Goal: Check status: Check status

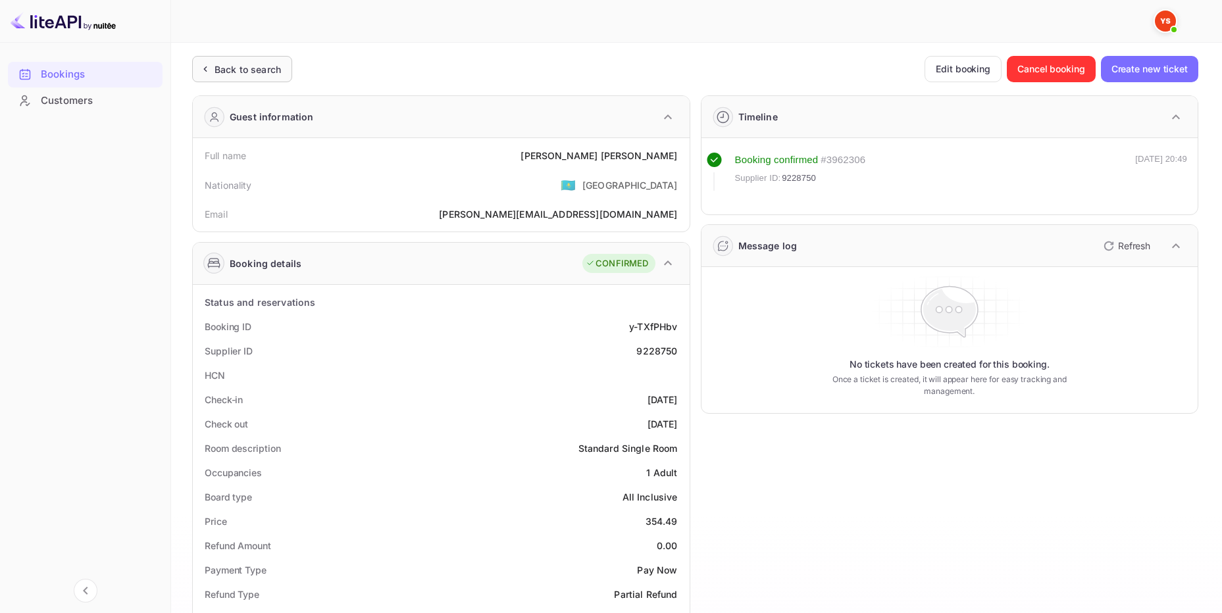
click at [253, 69] on div "Back to search" at bounding box center [248, 70] width 66 height 14
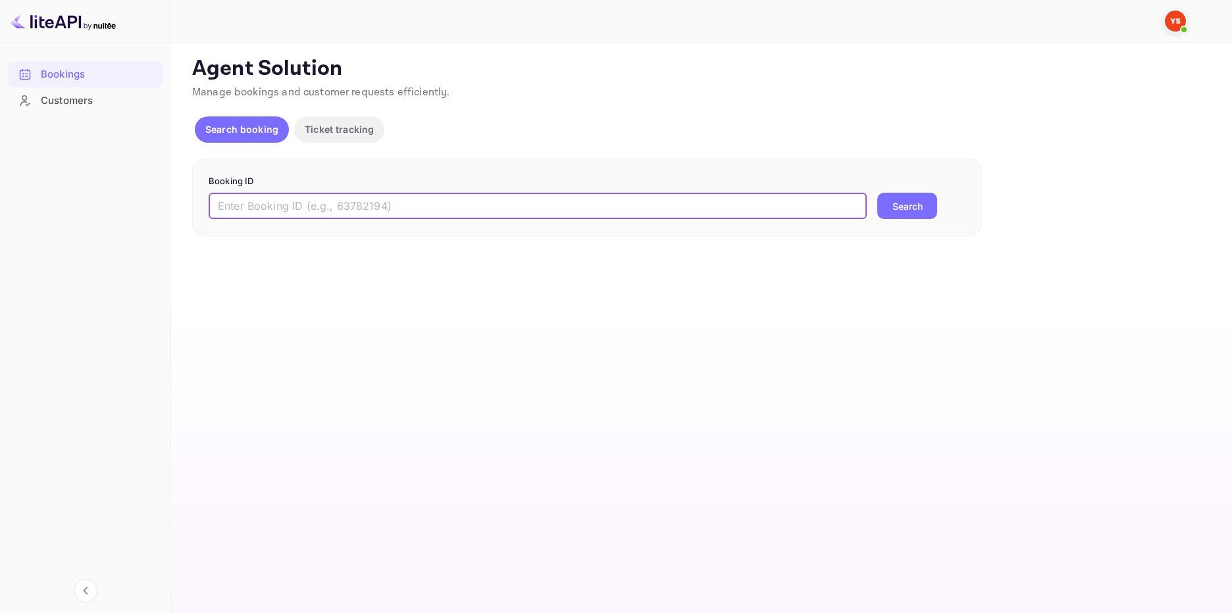
click at [276, 205] on input "text" at bounding box center [538, 206] width 658 height 26
paste input "9593721"
type input "9593721"
click at [894, 205] on button "Search" at bounding box center [907, 206] width 60 height 26
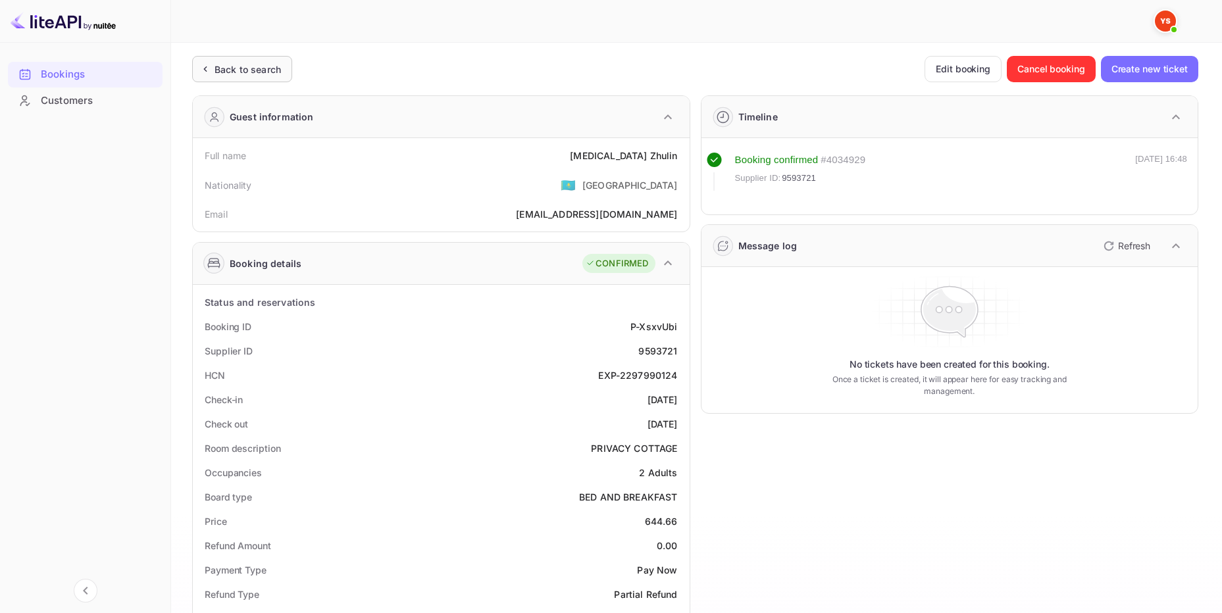
click at [248, 65] on div "Back to search" at bounding box center [248, 70] width 66 height 14
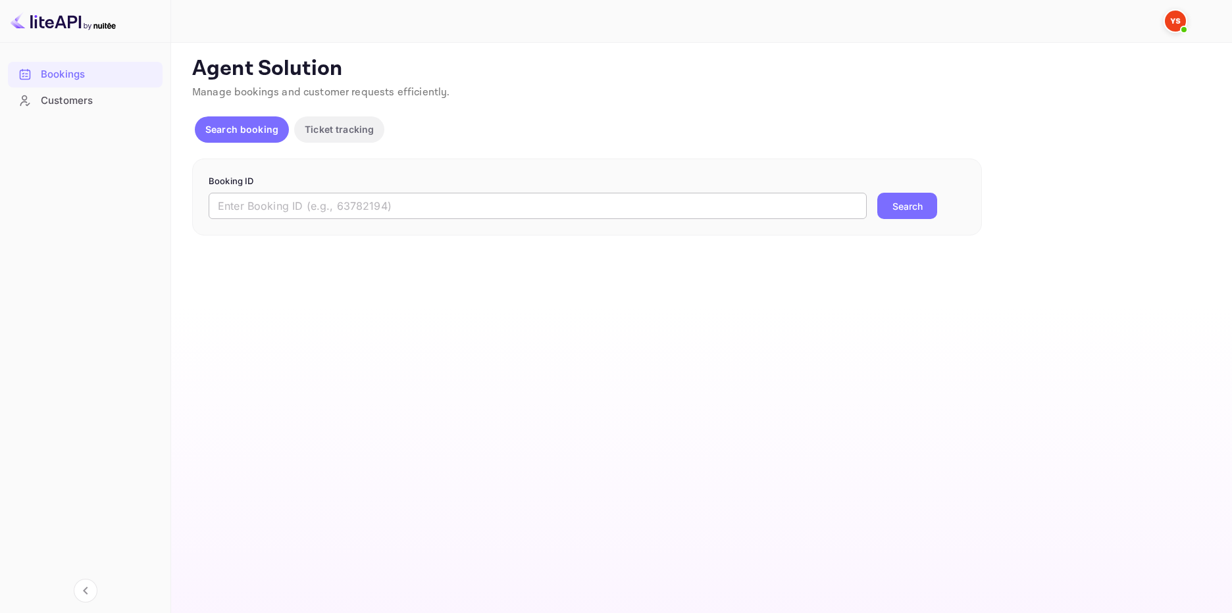
click at [336, 207] on input "text" at bounding box center [538, 206] width 658 height 26
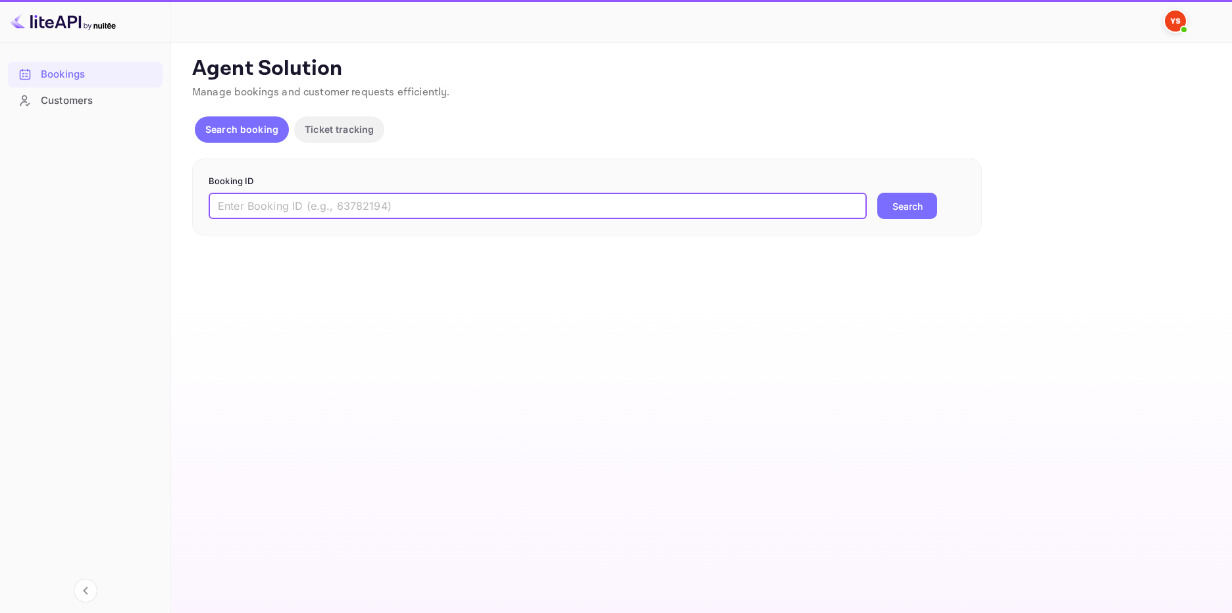
paste input "9318028"
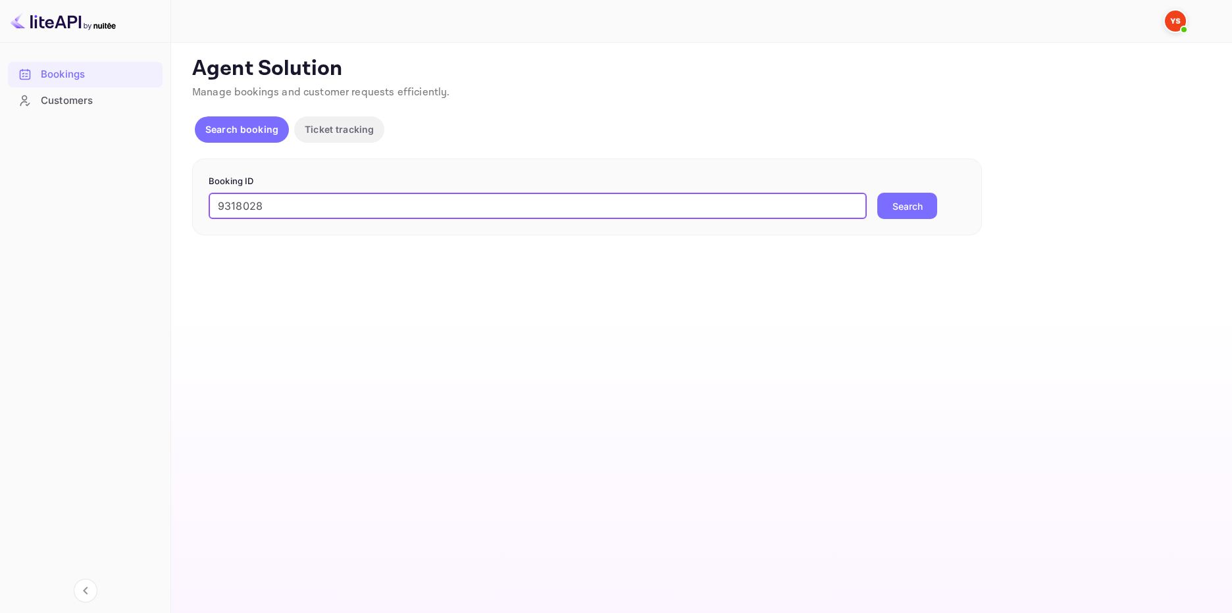
type input "9318028"
click at [906, 209] on button "Search" at bounding box center [907, 206] width 60 height 26
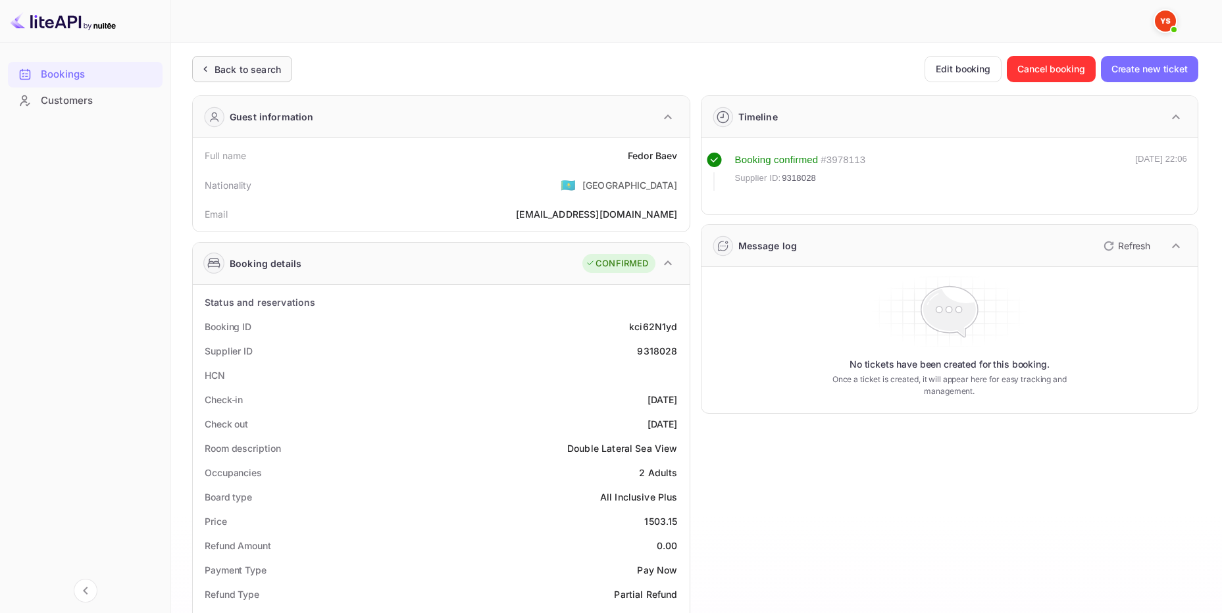
click at [262, 63] on div "Back to search" at bounding box center [248, 70] width 66 height 14
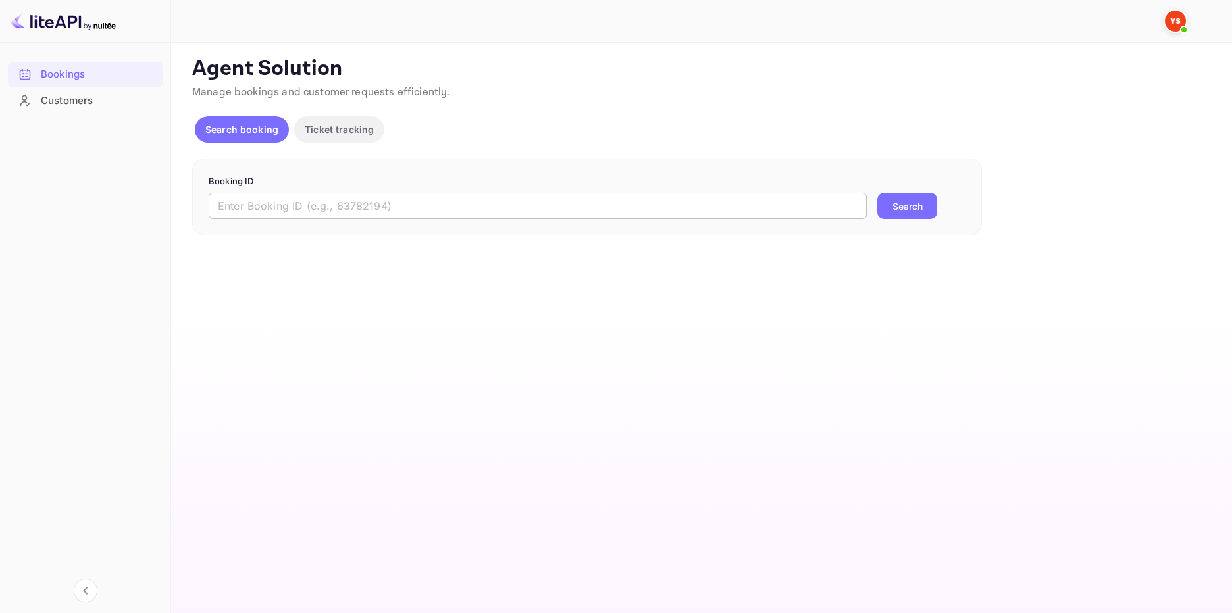
click at [250, 204] on input "text" at bounding box center [538, 206] width 658 height 26
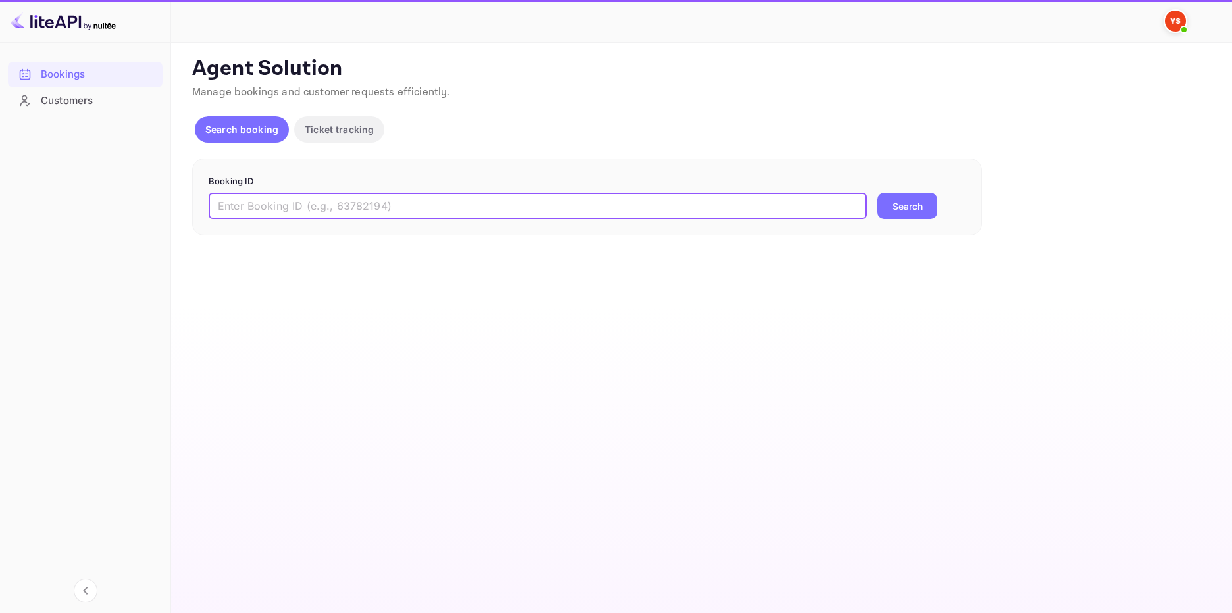
paste input "9418205"
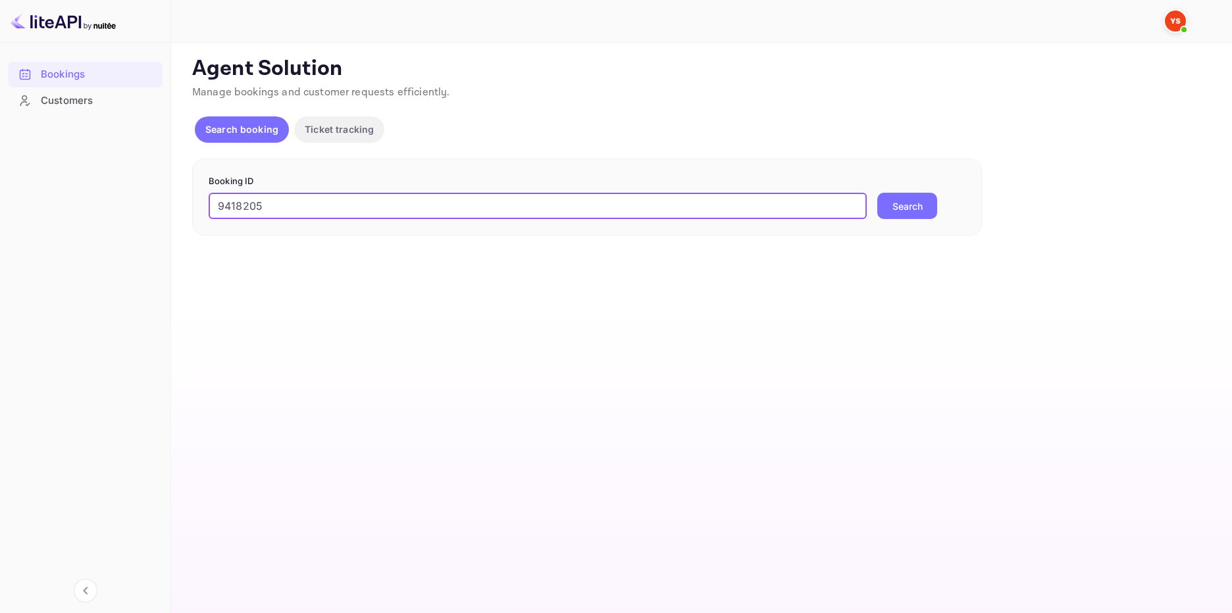
type input "9418205"
click at [896, 213] on button "Search" at bounding box center [907, 206] width 60 height 26
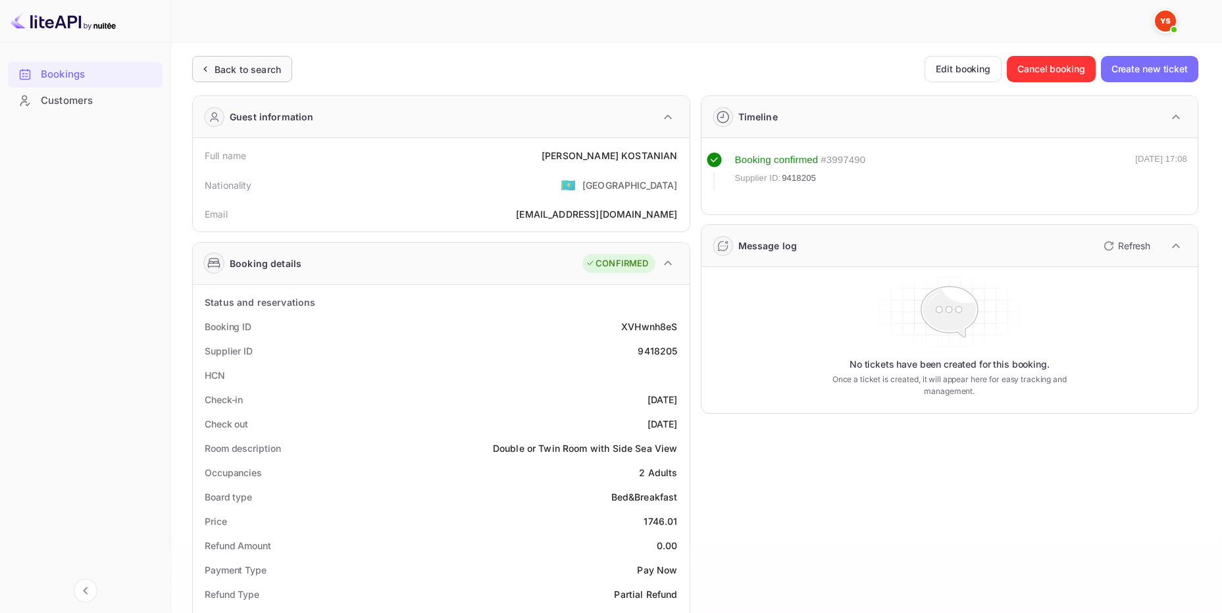
click at [262, 63] on div "Back to search" at bounding box center [248, 70] width 66 height 14
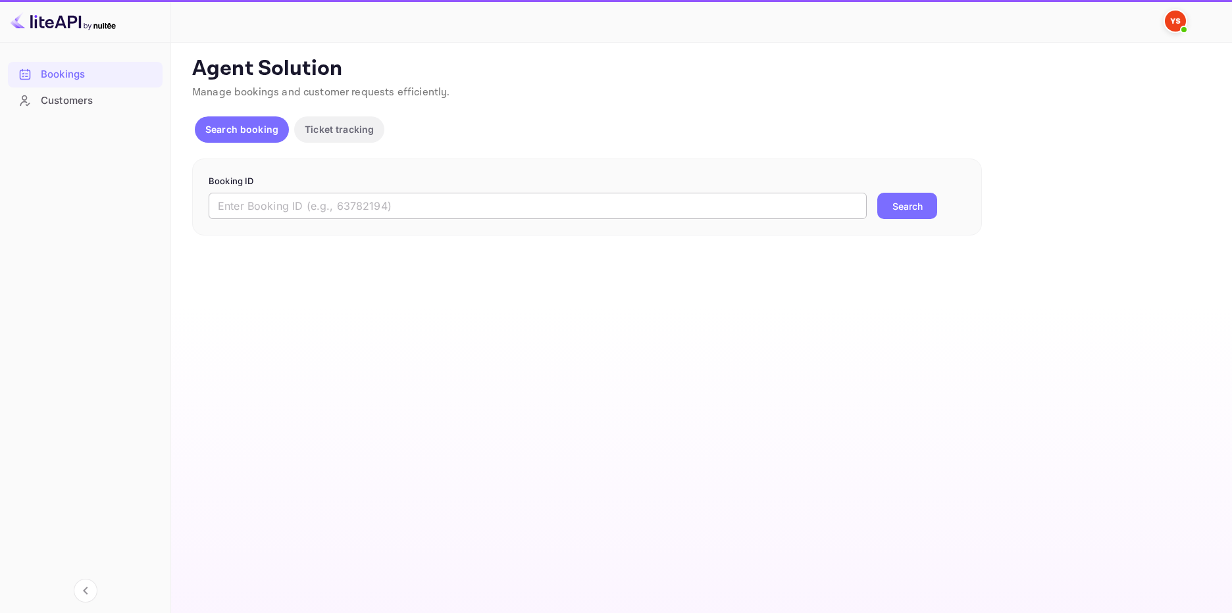
click at [261, 195] on form "Booking ID ​ Search" at bounding box center [587, 197] width 757 height 45
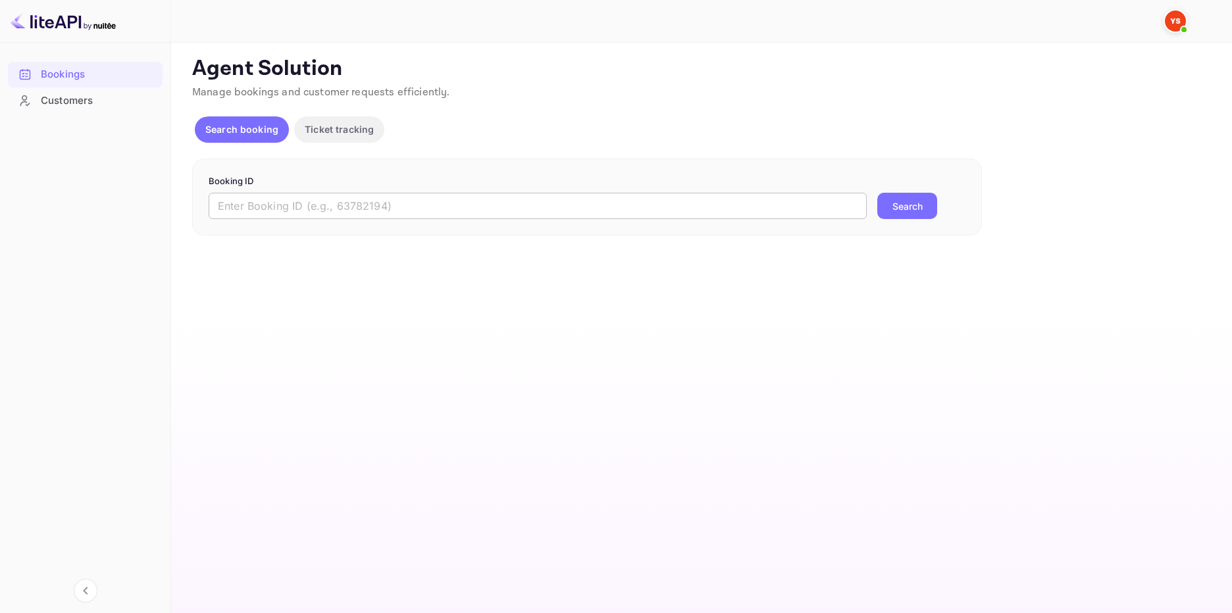
click at [262, 200] on input "text" at bounding box center [538, 206] width 658 height 26
paste input "9665340"
type input "9665340"
click at [903, 205] on button "Search" at bounding box center [907, 206] width 60 height 26
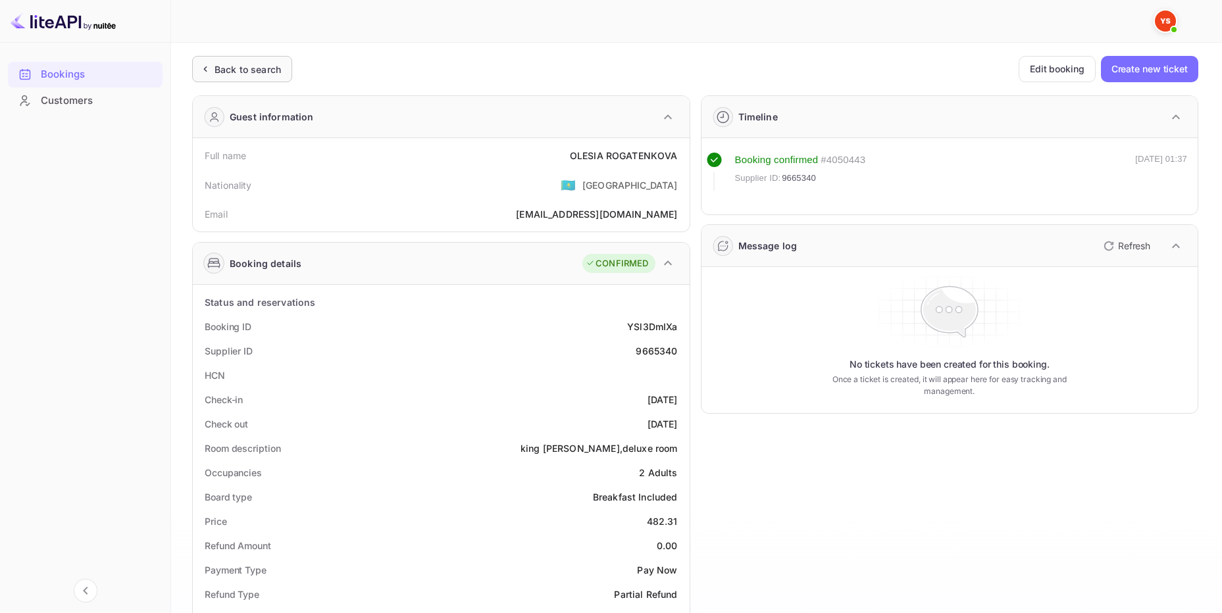
click at [241, 66] on div "Back to search" at bounding box center [248, 70] width 66 height 14
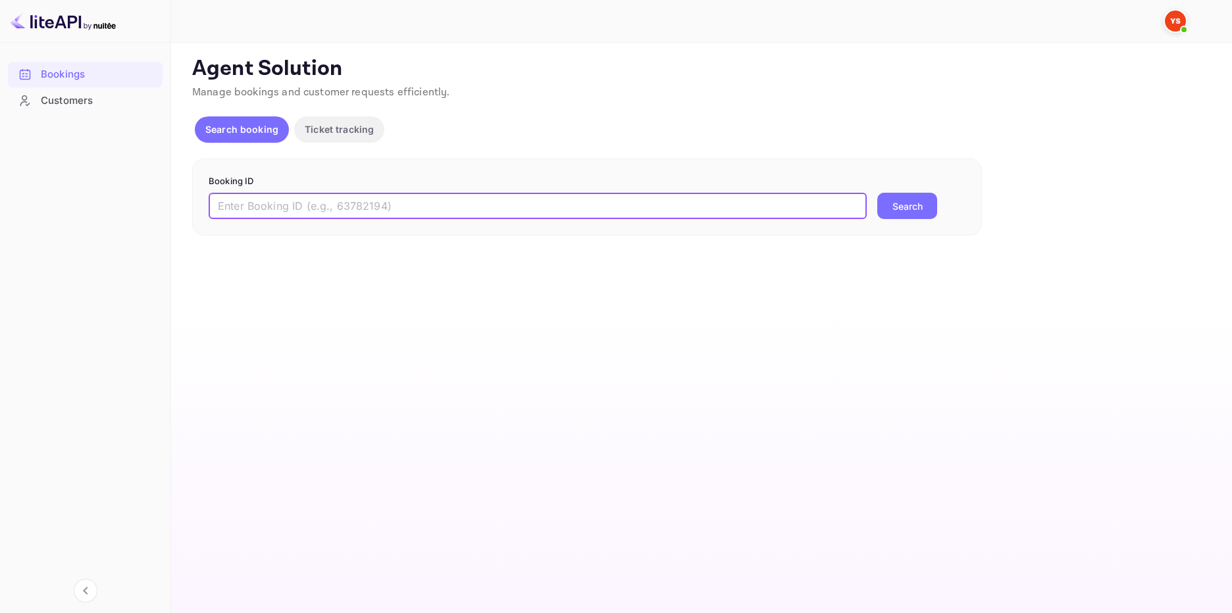
click at [445, 206] on input "text" at bounding box center [538, 206] width 658 height 26
paste input "9773680"
type input "9773680"
click at [895, 200] on button "Search" at bounding box center [907, 206] width 60 height 26
